Goal: Entertainment & Leisure: Consume media (video, audio)

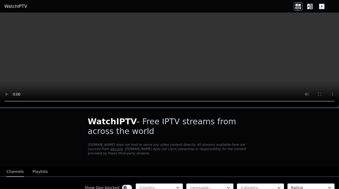
click at [153, 70] on video at bounding box center [169, 60] width 339 height 95
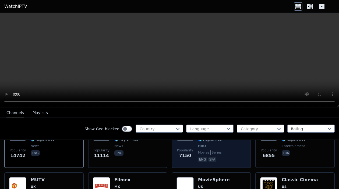
scroll to position [83, 0]
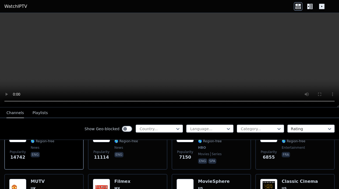
click at [310, 7] on icon at bounding box center [311, 6] width 3 height 5
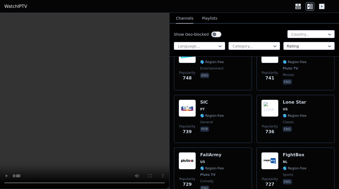
scroll to position [2608, 0]
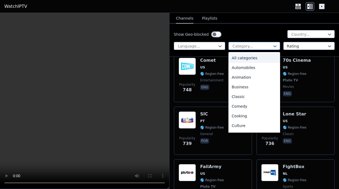
click at [246, 46] on div at bounding box center [252, 46] width 40 height 5
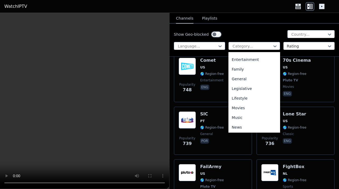
scroll to position [103, 0]
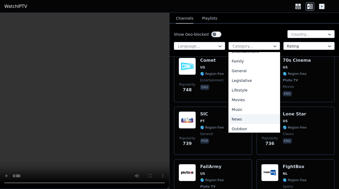
click at [235, 121] on div "News" at bounding box center [253, 119] width 51 height 10
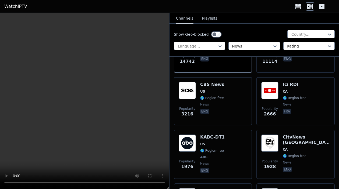
scroll to position [96, 0]
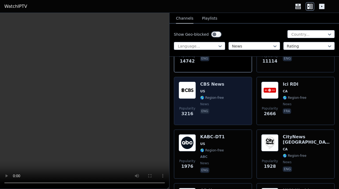
click at [229, 106] on div "Popularity 3216 CBS News US 🌎 Region-free news eng" at bounding box center [212, 101] width 69 height 39
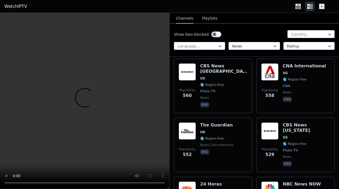
scroll to position [706, 0]
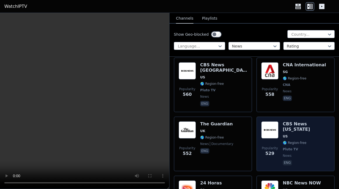
click at [286, 160] on p "eng" at bounding box center [286, 162] width 9 height 5
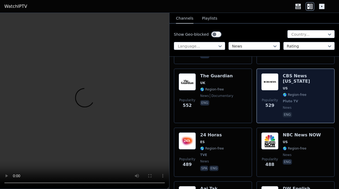
scroll to position [694, 0]
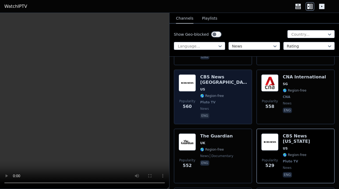
click at [229, 94] on span "🌎 Region-free" at bounding box center [223, 96] width 47 height 4
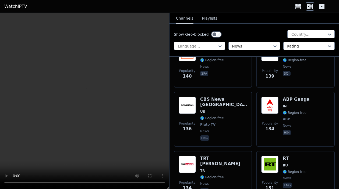
scroll to position [2118, 0]
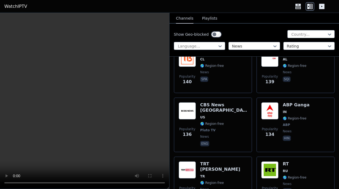
click at [229, 115] on span "US" at bounding box center [223, 117] width 47 height 4
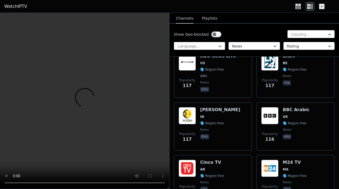
scroll to position [2543, 0]
